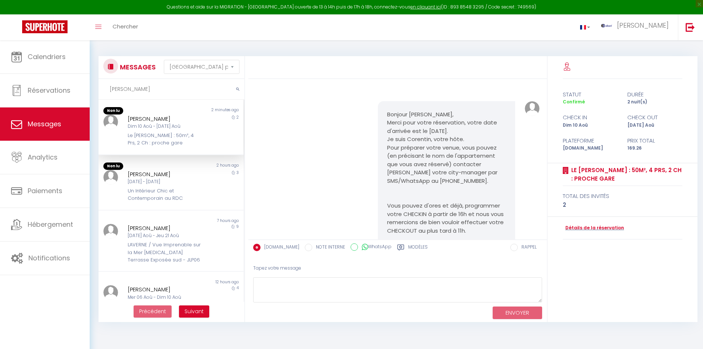
select select "message"
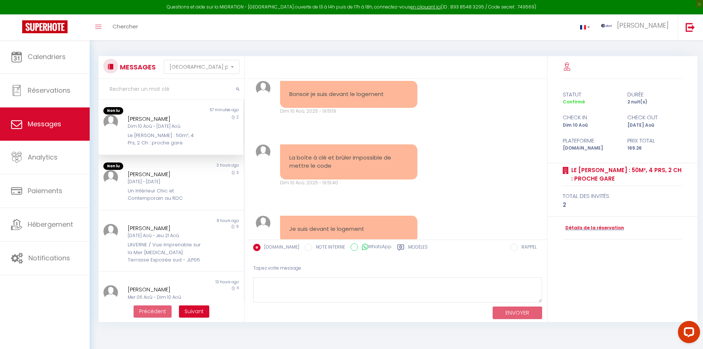
type input "m"
type input "t"
type input "quenum"
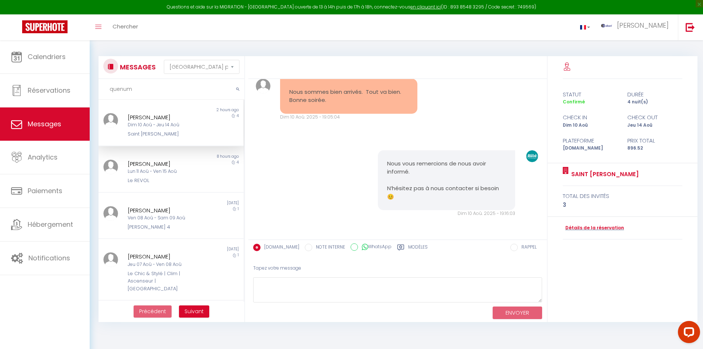
scroll to position [1788, 0]
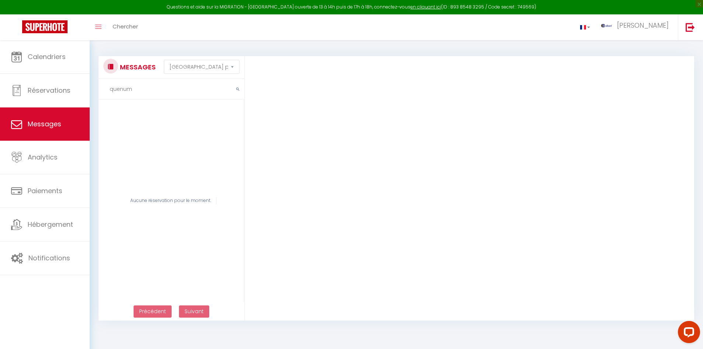
drag, startPoint x: 148, startPoint y: 91, endPoint x: 96, endPoint y: 86, distance: 52.3
click at [96, 86] on div "MESSAGES Trier par date de réservation Trier par date de message quenum Aucune …" at bounding box center [169, 188] width 151 height 264
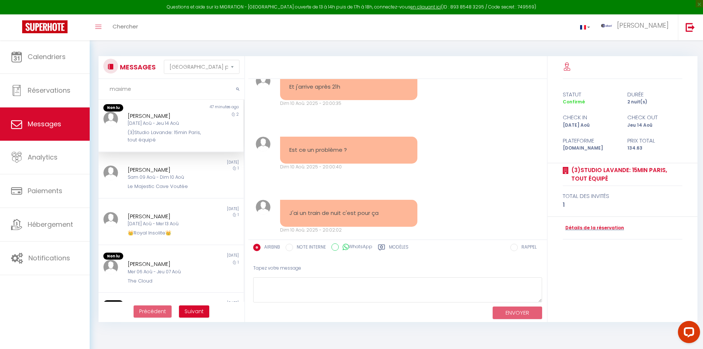
scroll to position [0, 0]
type input "maxime"
drag, startPoint x: 131, startPoint y: 92, endPoint x: 103, endPoint y: 94, distance: 28.1
click at [103, 94] on input "maxime" at bounding box center [171, 89] width 146 height 21
type input "junior"
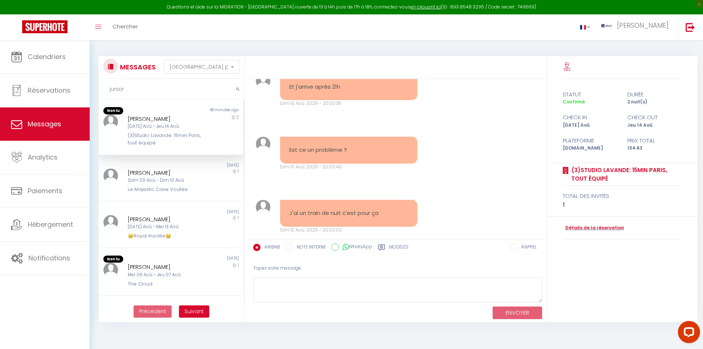
click at [224, 141] on div "2" at bounding box center [225, 130] width 36 height 32
click at [214, 135] on div "2" at bounding box center [225, 130] width 36 height 32
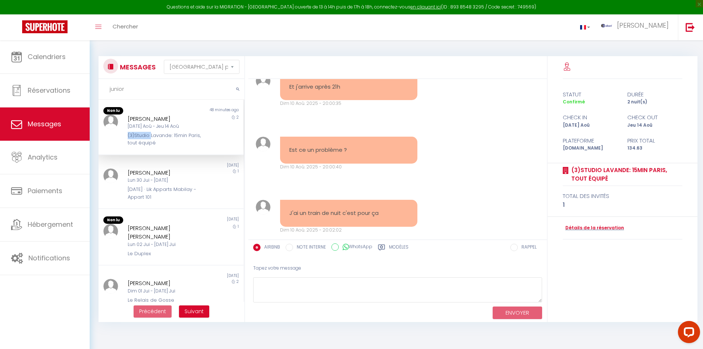
drag, startPoint x: 125, startPoint y: 136, endPoint x: 150, endPoint y: 136, distance: 25.8
click at [150, 136] on div "[PERSON_NAME] [DATE] Aoû - Jeu 14 Aoû (3)Studio Lavande: 15min Paris, tout équi…" at bounding box center [164, 130] width 84 height 32
drag, startPoint x: 125, startPoint y: 117, endPoint x: 186, endPoint y: 117, distance: 60.5
click at [186, 117] on div "[PERSON_NAME] [DATE] Aoû - Jeu 14 Aoû (3)Studio Lavande: 15min Paris, tout équi…" at bounding box center [164, 130] width 84 height 32
copy div "[PERSON_NAME]"
